Goal: Communication & Community: Ask a question

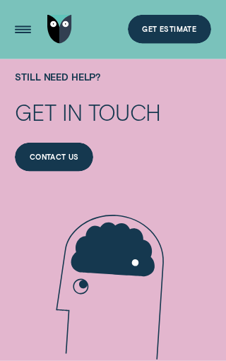
scroll to position [3194, 0]
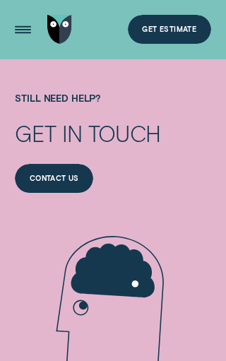
click at [61, 167] on div "Contact us" at bounding box center [54, 178] width 78 height 29
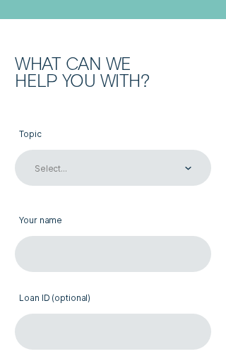
scroll to position [462, 0]
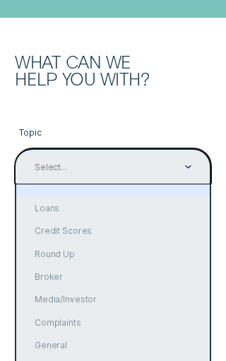
click at [51, 219] on div "Loans" at bounding box center [112, 207] width 193 height 23
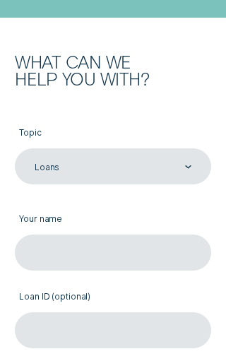
type input "Loans"
click at [153, 249] on input "Your name" at bounding box center [113, 252] width 196 height 36
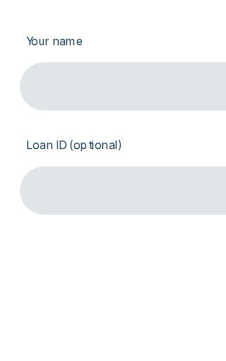
scroll to position [617, 0]
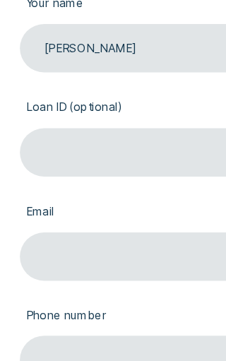
type input "[PERSON_NAME]"
click at [81, 157] on input "Loan ID (optional)" at bounding box center [113, 175] width 196 height 36
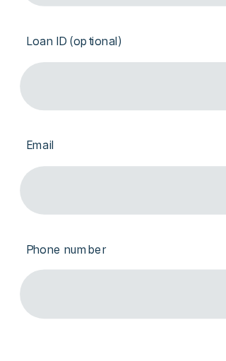
click at [62, 157] on input "Loan ID (optional)" at bounding box center [113, 175] width 196 height 36
paste input "883959"
type input "883959"
click at [107, 234] on input "Email" at bounding box center [113, 252] width 196 height 36
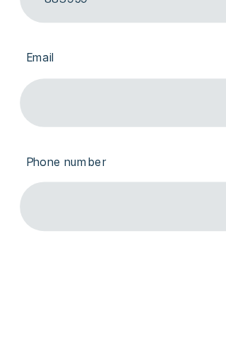
type input "[EMAIL_ADDRESS][DOMAIN_NAME]"
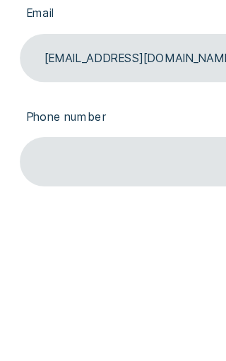
scroll to position [648, 0]
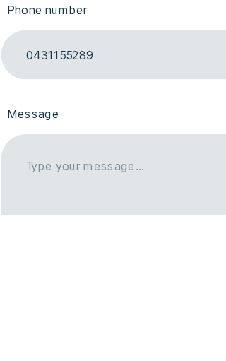
type input "0431155289"
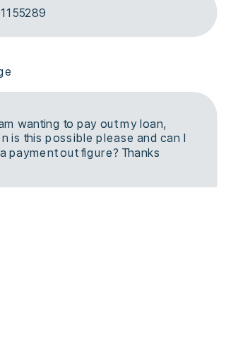
click at [130, 290] on textarea "Hi I am wanting to pay out my loan, when is this possible please and can I get …" at bounding box center [113, 366] width 196 height 152
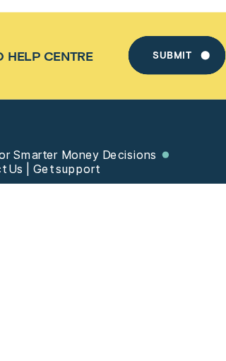
scroll to position [965, 0]
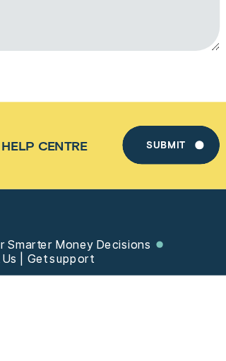
type textarea "Hi I am wanting to pay out my loan, when is this possible please and can I get …"
click at [157, 262] on div "Submit" at bounding box center [171, 265] width 29 height 6
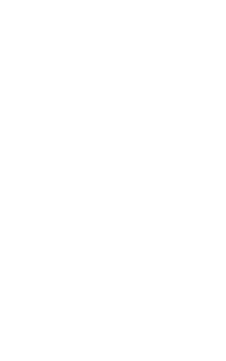
scroll to position [0, 0]
